Goal: Transaction & Acquisition: Purchase product/service

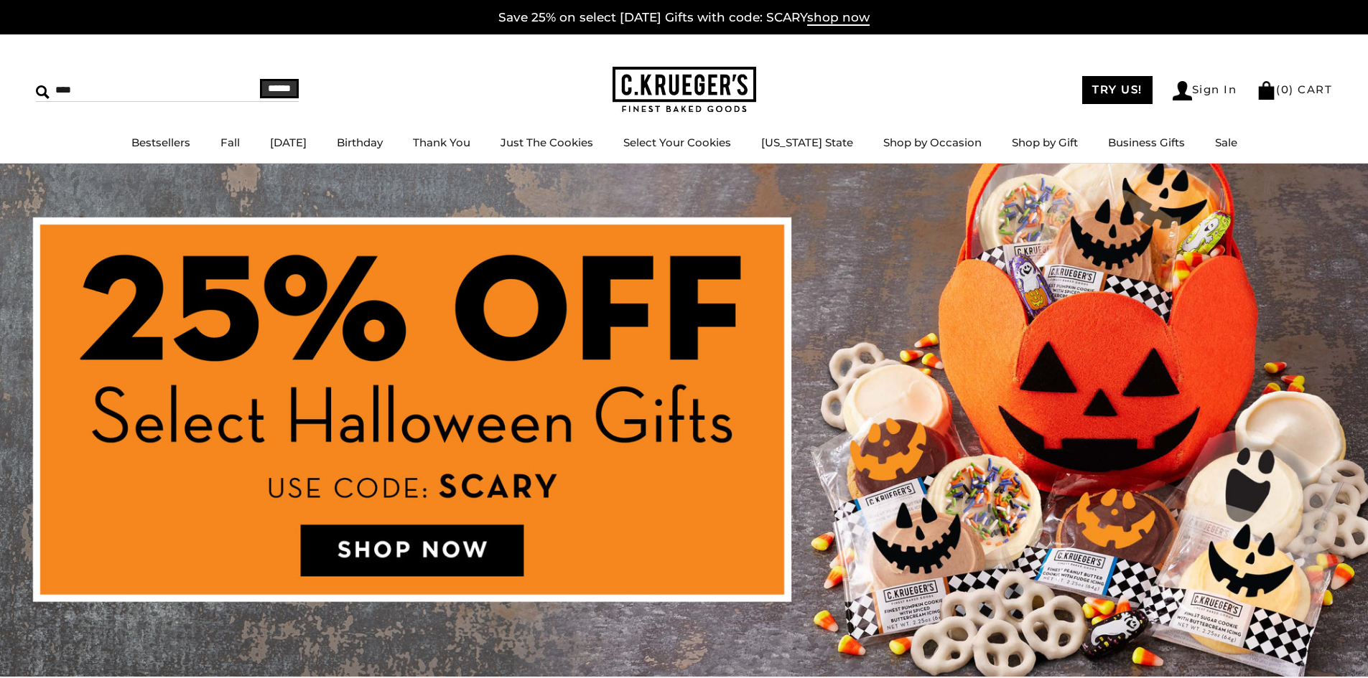
type input "****"
click at [260, 79] on input "******" at bounding box center [279, 88] width 39 height 19
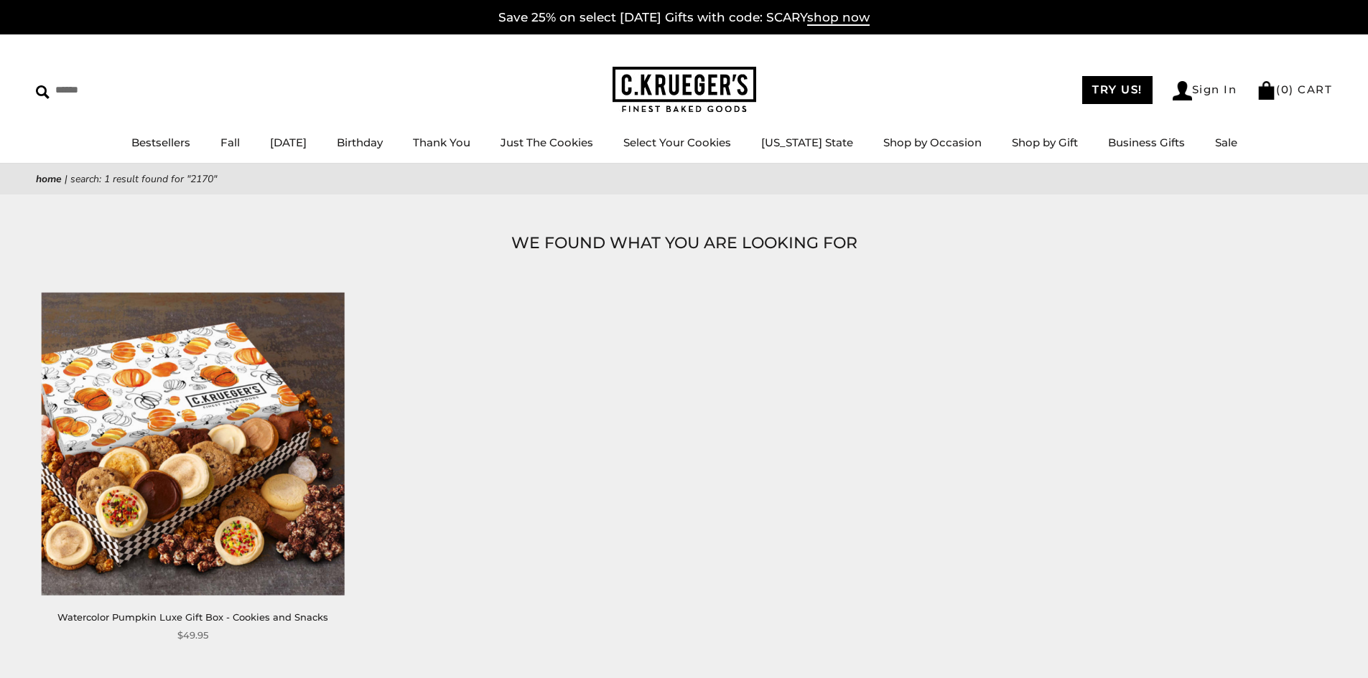
click at [225, 380] on img at bounding box center [193, 443] width 303 height 303
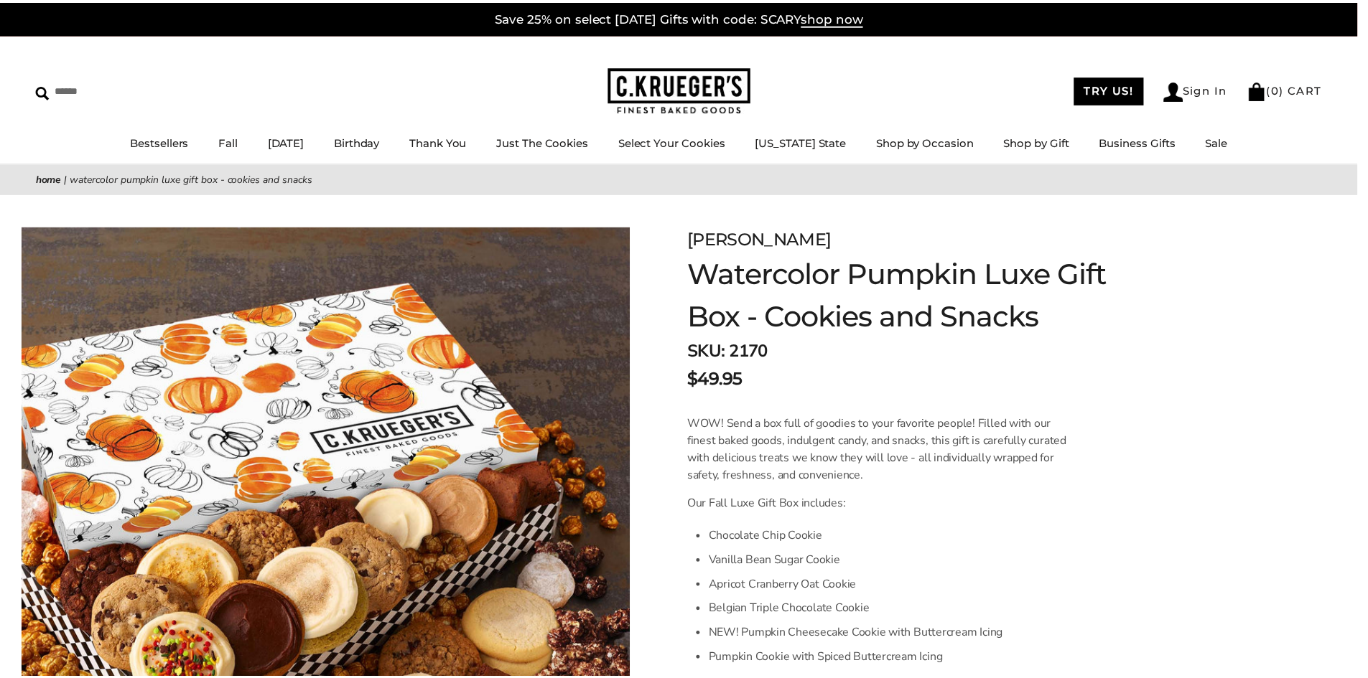
scroll to position [215, 0]
